Goal: Transaction & Acquisition: Download file/media

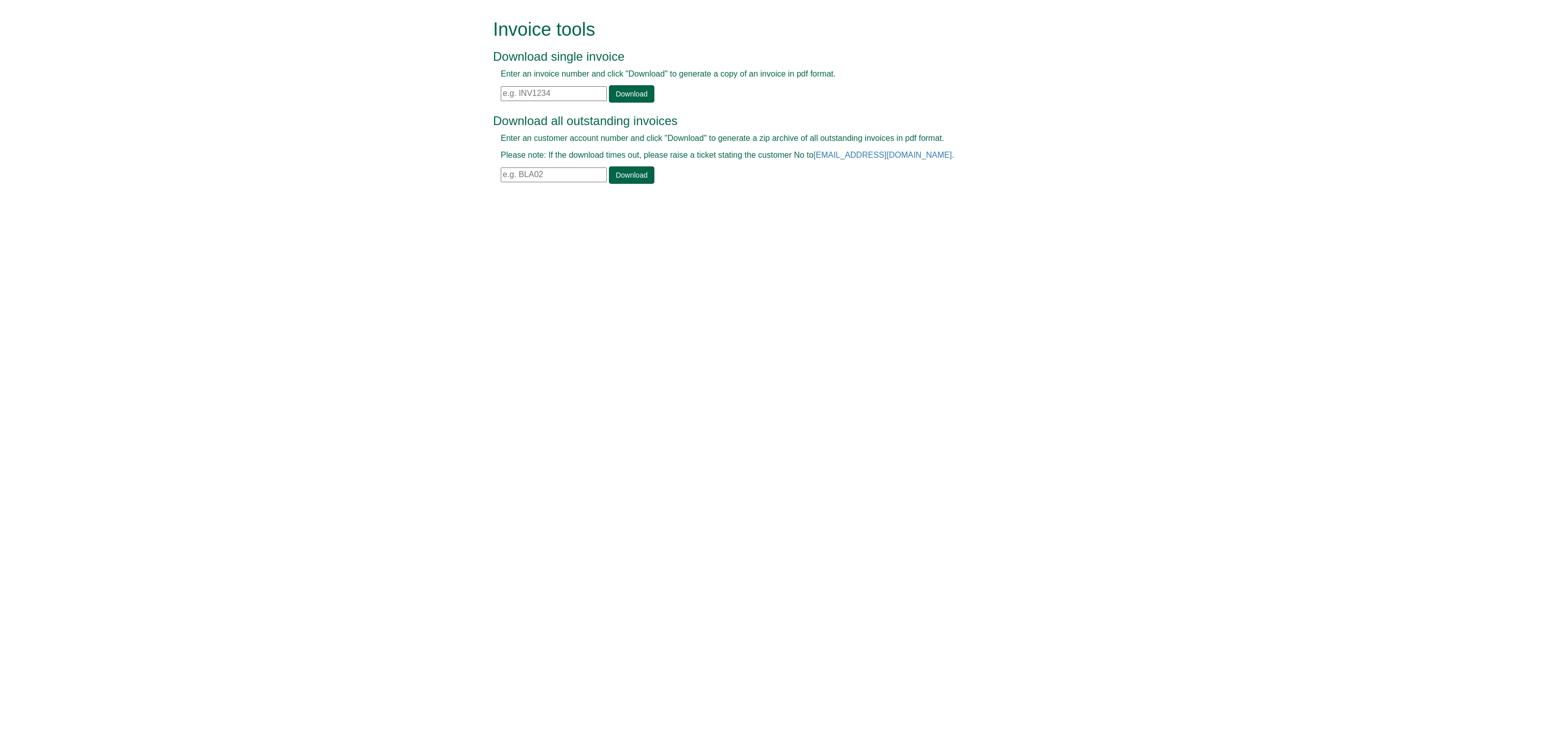
click at [526, 173] on input "text" at bounding box center [553, 174] width 106 height 15
click at [634, 173] on link "Download" at bounding box center [631, 175] width 45 height 17
click at [514, 176] on input "ape01" at bounding box center [553, 174] width 106 height 15
drag, startPoint x: 529, startPoint y: 176, endPoint x: 388, endPoint y: 167, distance: 141.3
click at [388, 167] on form "Invoice tools Download single invoice Enter an invoice number and click "Downlo…" at bounding box center [784, 102] width 1568 height 205
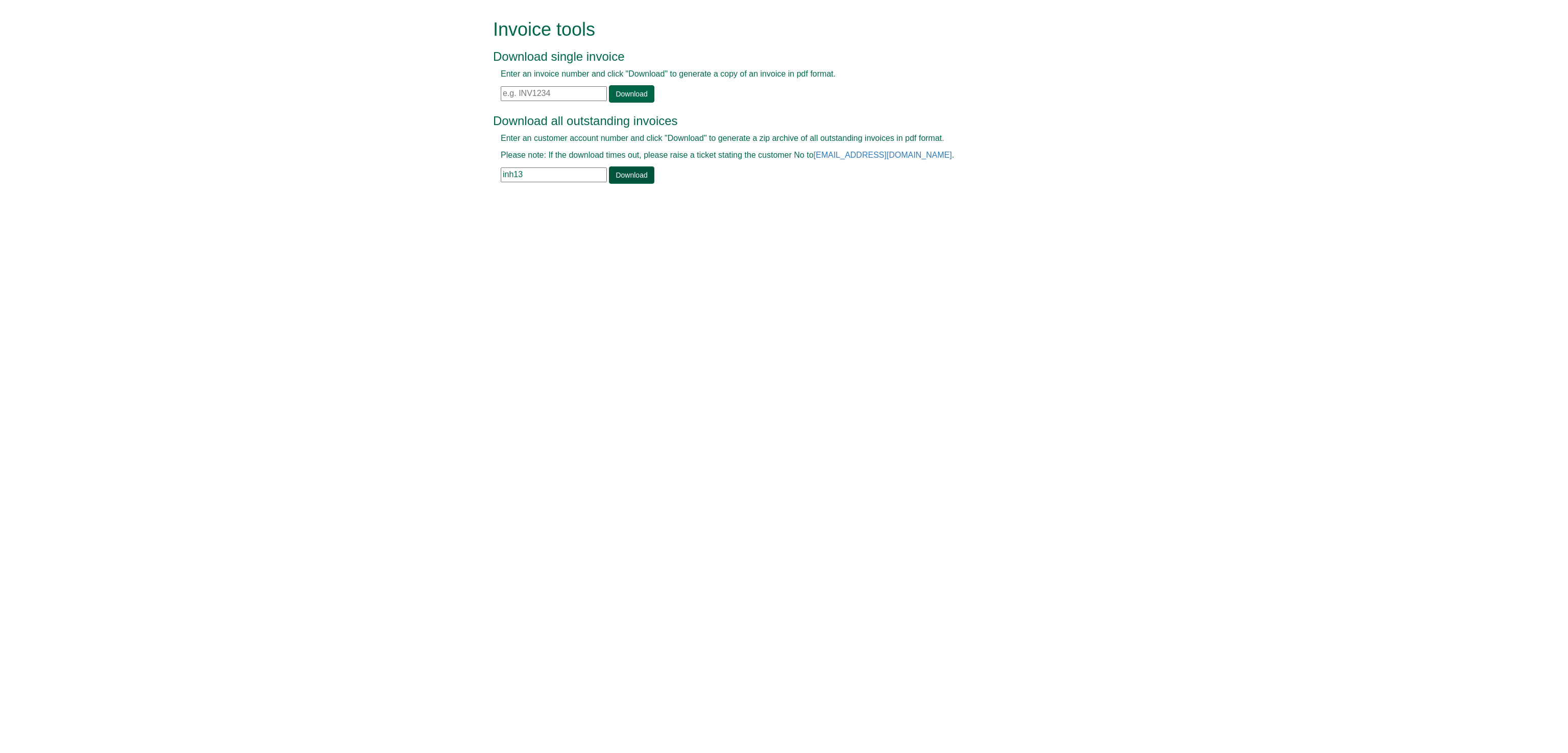
type input "inh13"
click at [637, 173] on link "Download" at bounding box center [631, 175] width 45 height 17
click at [546, 92] on input "text" at bounding box center [553, 94] width 106 height 15
paste input "INV1364469"
type input "INV1364469"
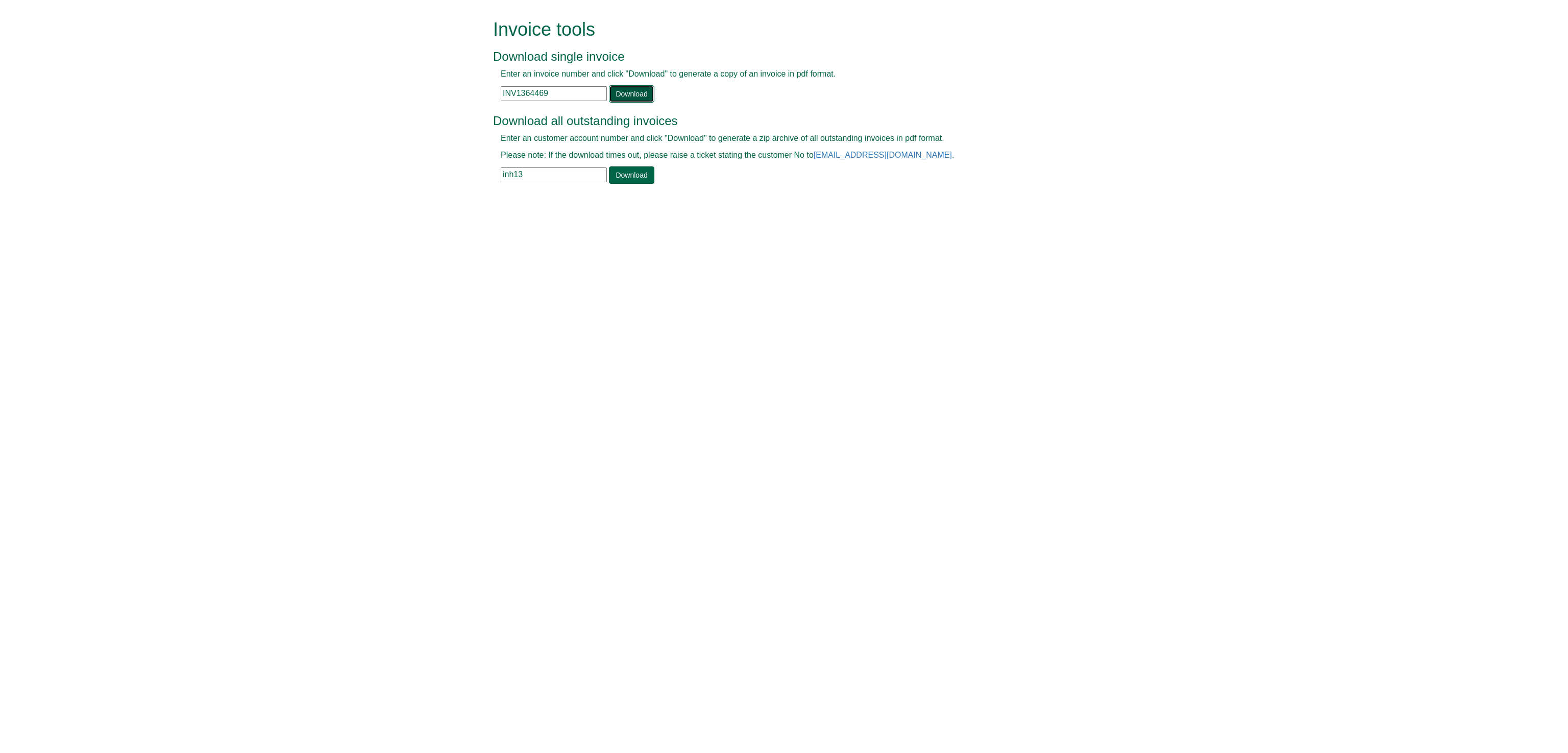
click at [634, 93] on link "Download" at bounding box center [631, 94] width 45 height 17
drag, startPoint x: 555, startPoint y: 87, endPoint x: 483, endPoint y: 92, distance: 72.2
click at [483, 92] on form "Invoice tools Download single invoice Enter an invoice number and click "Downlo…" at bounding box center [784, 102] width 1568 height 205
click at [630, 88] on link "Download" at bounding box center [631, 94] width 45 height 17
click at [529, 169] on input "inh13" at bounding box center [553, 174] width 106 height 15
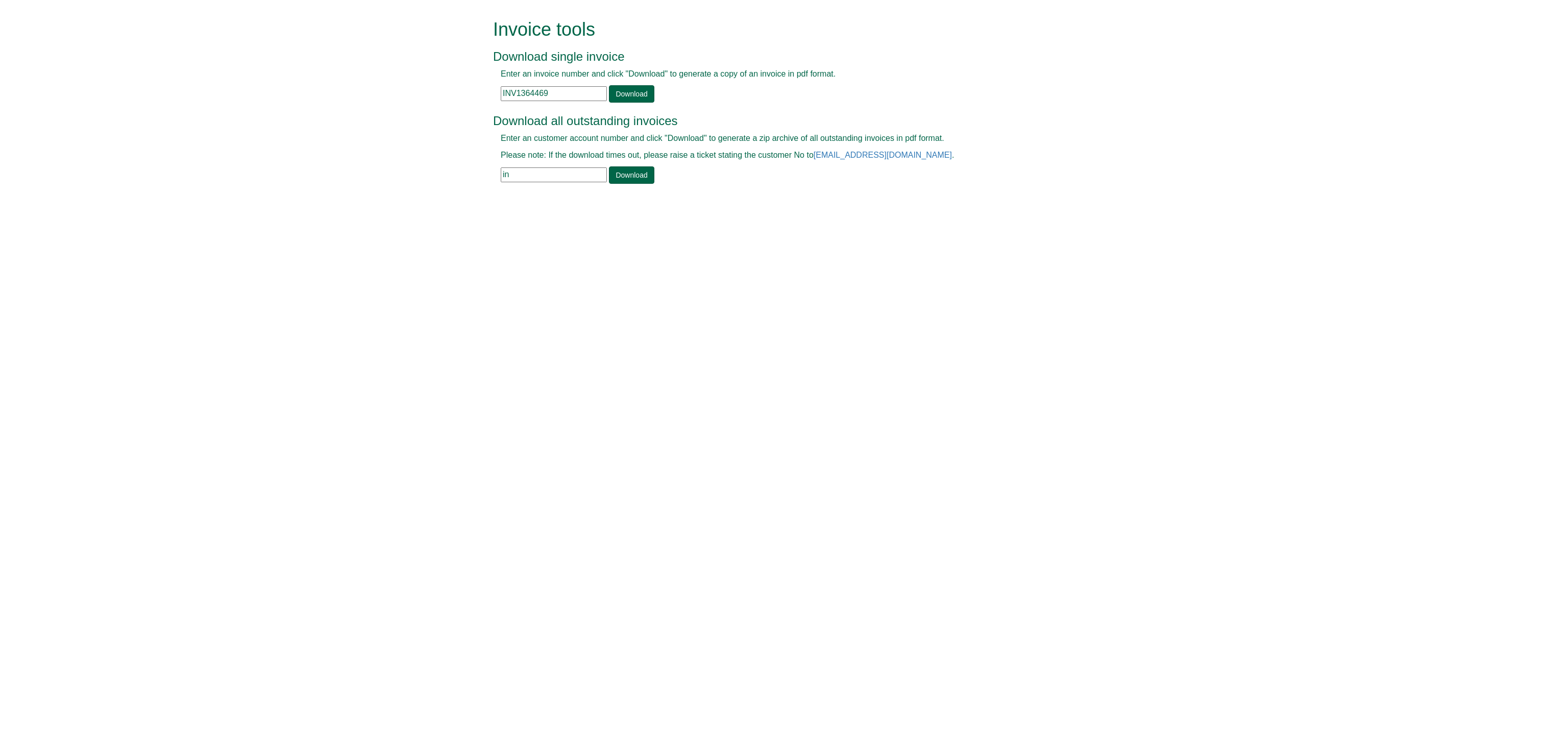
type input "i"
type input "dnn56"
click at [625, 176] on link "Download" at bounding box center [631, 175] width 45 height 17
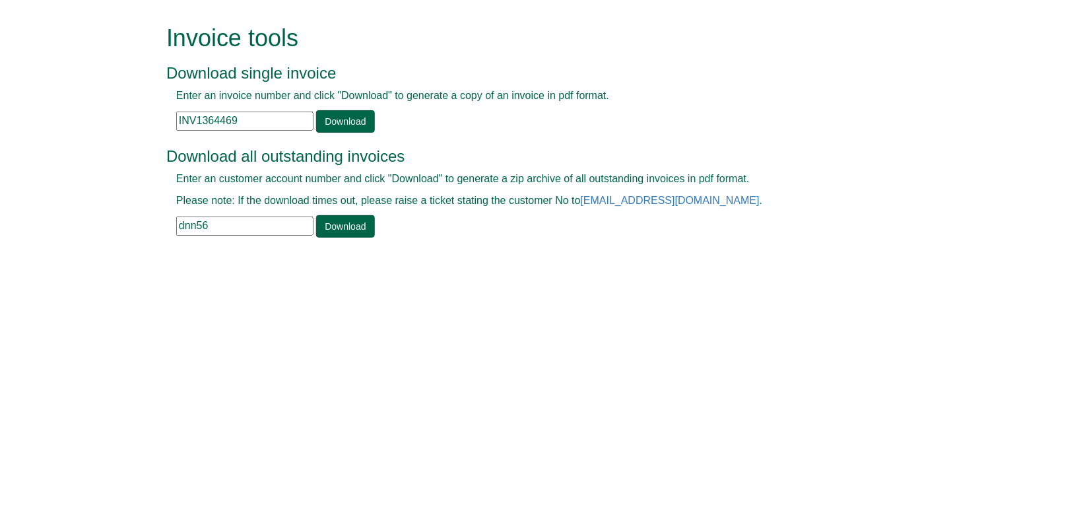
click at [877, 130] on div "Enter an invoice number and click "Download" to generate a copy of an invoice i…" at bounding box center [527, 110] width 722 height 44
